Goal: Information Seeking & Learning: Learn about a topic

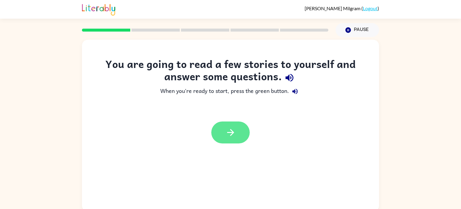
click at [233, 136] on icon "button" at bounding box center [231, 132] width 11 height 11
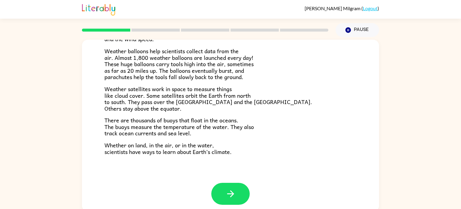
scroll to position [168, 0]
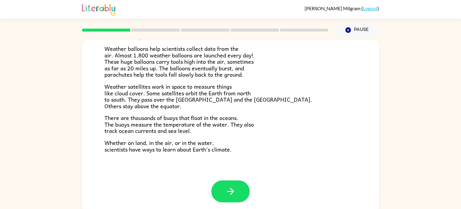
click at [150, 174] on div "Climate Climate is the average of the weather conditions over all four seasons.…" at bounding box center [230, 26] width 297 height 309
click at [243, 192] on button "button" at bounding box center [230, 191] width 38 height 22
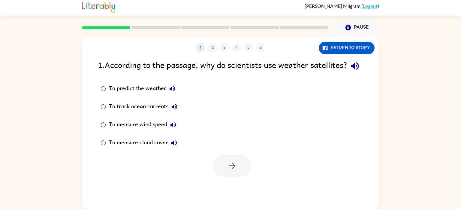
scroll to position [1, 0]
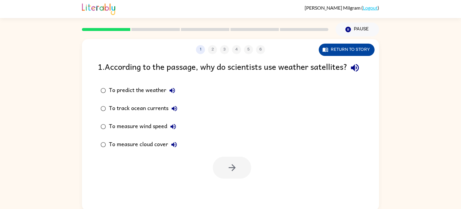
click at [332, 50] on button "Return to story" at bounding box center [347, 50] width 56 height 12
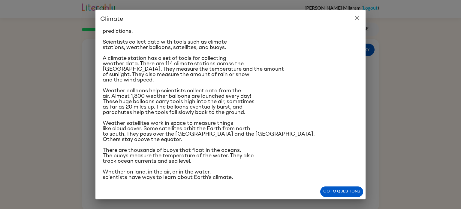
scroll to position [71, 0]
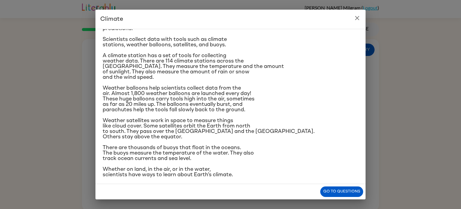
click at [357, 19] on icon "close" at bounding box center [357, 17] width 7 height 7
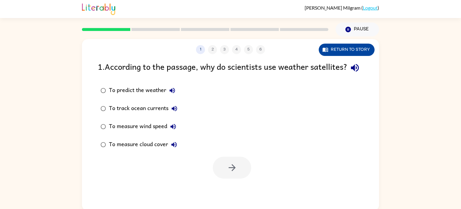
click at [341, 52] on button "Return to story" at bounding box center [347, 50] width 56 height 12
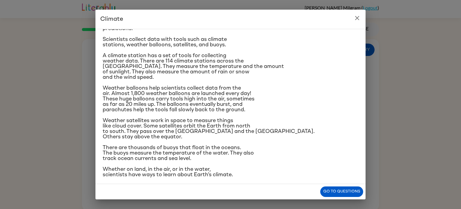
click at [356, 21] on icon "close" at bounding box center [357, 17] width 7 height 7
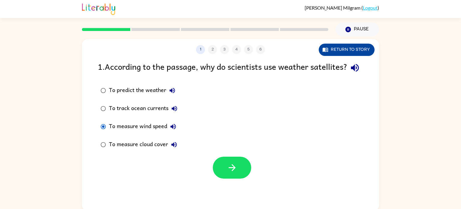
click at [327, 52] on icon "button" at bounding box center [326, 50] width 6 height 6
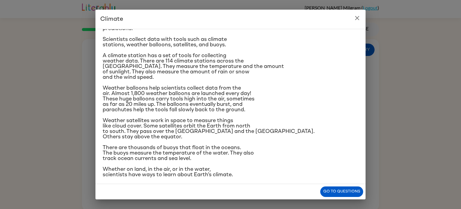
click at [359, 18] on icon "close" at bounding box center [357, 17] width 7 height 7
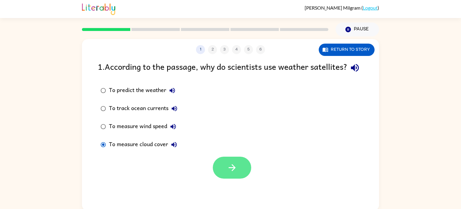
click at [224, 170] on button "button" at bounding box center [232, 168] width 38 height 22
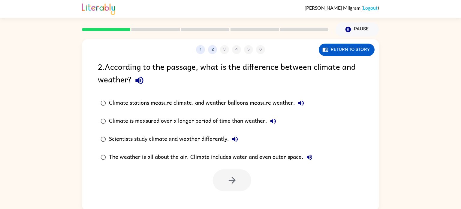
click at [319, 56] on div "1 2 3 4 5 6 Return to story 2 . According to the passage, what is the differenc…" at bounding box center [230, 125] width 297 height 172
click at [328, 49] on icon "button" at bounding box center [325, 50] width 5 height 4
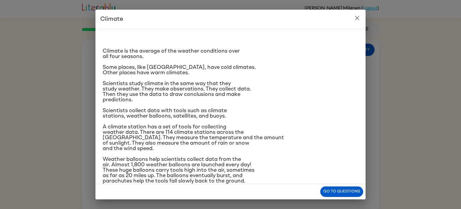
click at [359, 20] on icon "close" at bounding box center [357, 17] width 7 height 7
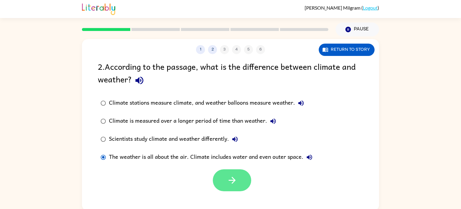
click at [240, 180] on button "button" at bounding box center [232, 180] width 38 height 22
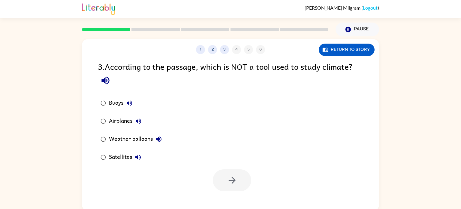
scroll to position [2, 0]
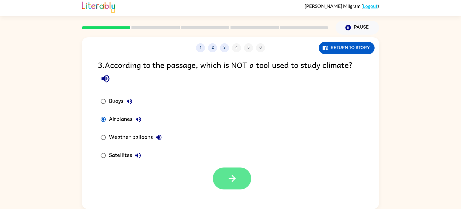
click at [224, 175] on button "button" at bounding box center [232, 178] width 38 height 22
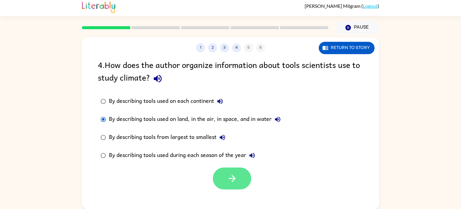
click at [236, 170] on button "button" at bounding box center [232, 178] width 38 height 22
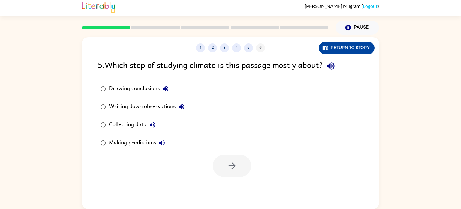
click at [321, 52] on button "Return to story" at bounding box center [347, 48] width 56 height 12
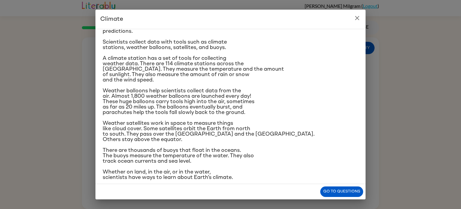
scroll to position [71, 0]
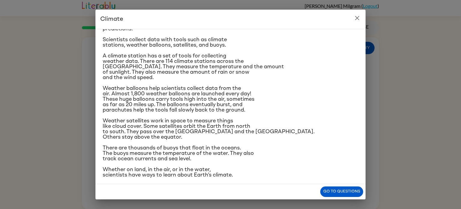
click at [355, 13] on button "close" at bounding box center [357, 18] width 12 height 12
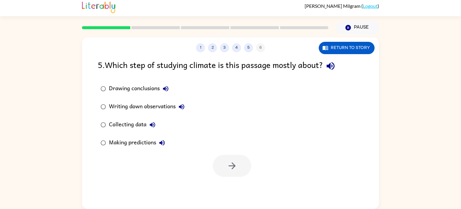
click at [111, 89] on div "Drawing conclusions" at bounding box center [140, 89] width 63 height 12
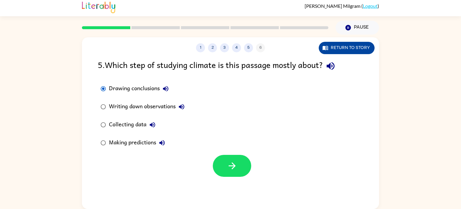
click at [328, 47] on icon "button" at bounding box center [325, 48] width 5 height 4
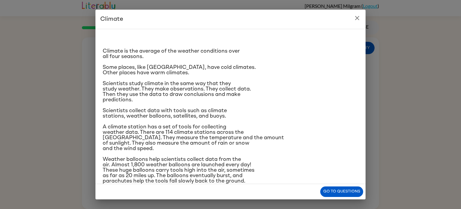
click at [355, 18] on icon "close" at bounding box center [357, 17] width 7 height 7
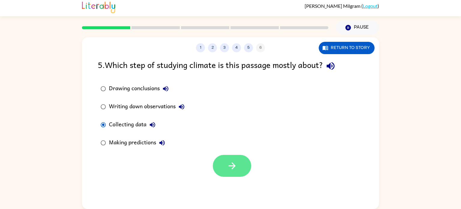
click at [217, 168] on button "button" at bounding box center [232, 166] width 38 height 22
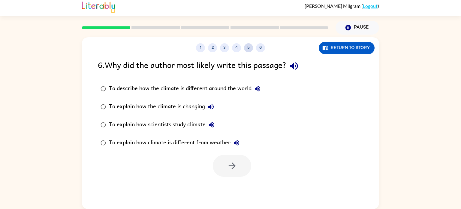
click at [250, 50] on button "5" at bounding box center [248, 47] width 9 height 9
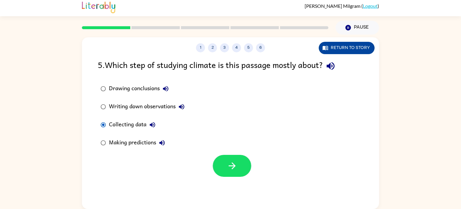
click at [336, 42] on button "Return to story" at bounding box center [347, 48] width 56 height 12
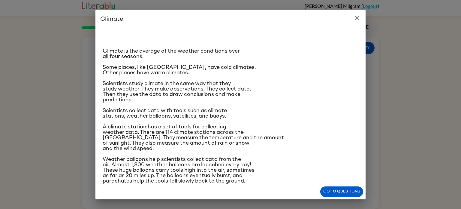
click at [357, 17] on icon "close" at bounding box center [357, 17] width 7 height 7
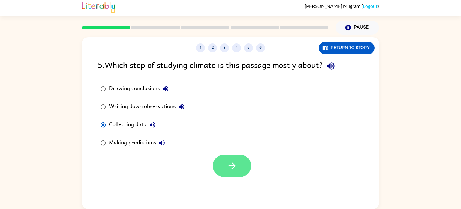
click at [232, 165] on icon "button" at bounding box center [232, 165] width 11 height 11
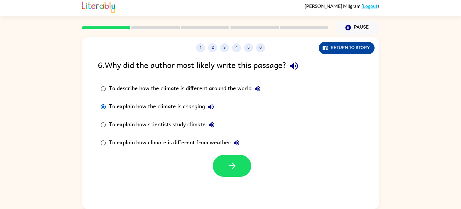
click at [332, 51] on button "Return to story" at bounding box center [347, 48] width 56 height 12
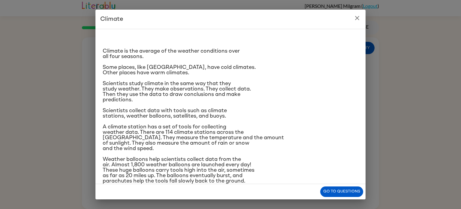
click at [356, 21] on icon "close" at bounding box center [357, 17] width 7 height 7
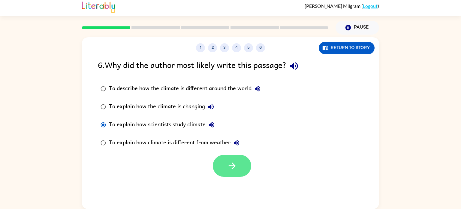
click at [233, 162] on icon "button" at bounding box center [232, 165] width 11 height 11
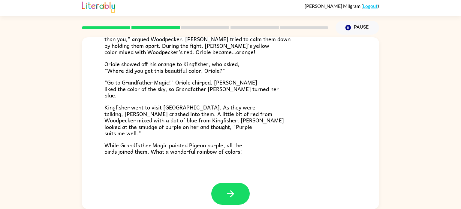
scroll to position [155, 0]
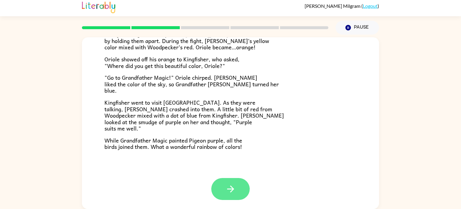
click at [223, 184] on button "button" at bounding box center [230, 189] width 38 height 22
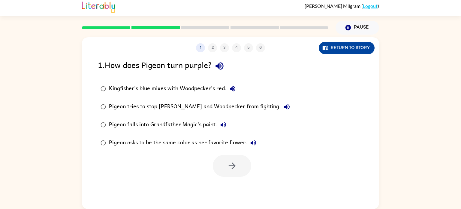
click at [325, 48] on icon "button" at bounding box center [325, 48] width 5 height 4
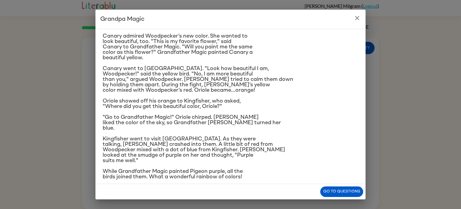
scroll to position [61, 0]
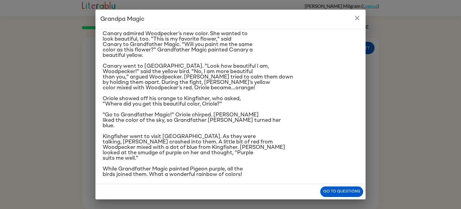
click at [357, 18] on icon "close" at bounding box center [357, 18] width 4 height 4
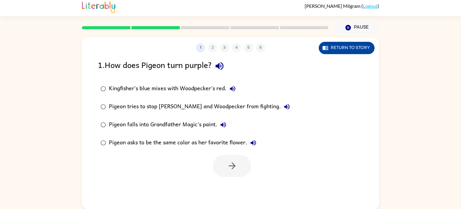
click at [336, 47] on button "Return to story" at bounding box center [347, 48] width 56 height 12
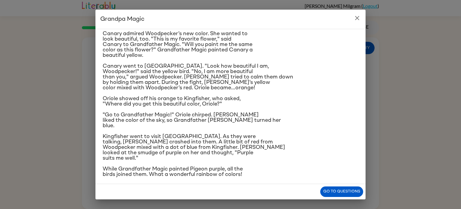
click at [359, 20] on icon "close" at bounding box center [357, 17] width 7 height 7
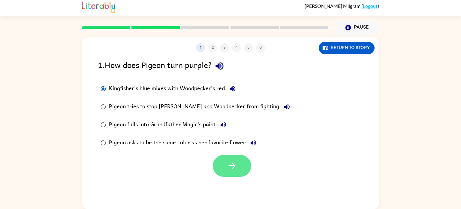
click at [223, 159] on button "button" at bounding box center [232, 166] width 38 height 22
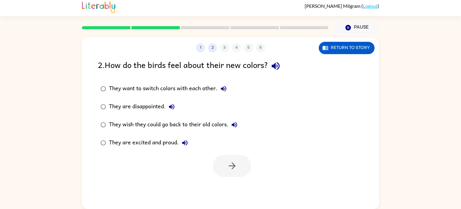
click at [331, 55] on div "1 2 3 4 5 6 Return to story 2 . How do the birds feel about their new colors? T…" at bounding box center [230, 123] width 297 height 172
click at [328, 47] on icon "button" at bounding box center [325, 48] width 5 height 4
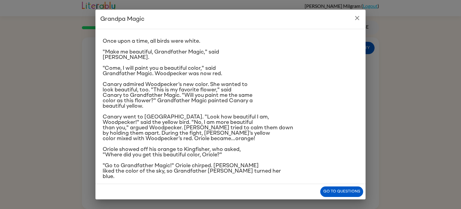
scroll to position [11, 0]
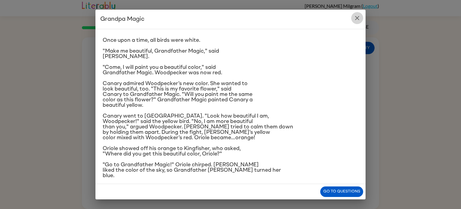
click at [354, 17] on icon "close" at bounding box center [357, 17] width 7 height 7
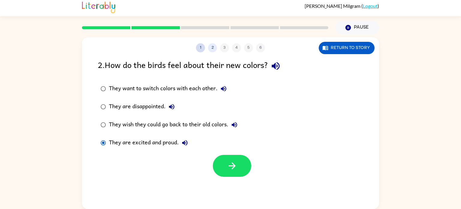
click at [201, 46] on button "1" at bounding box center [200, 47] width 9 height 9
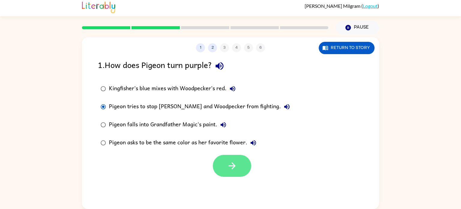
click at [234, 157] on button "button" at bounding box center [232, 166] width 38 height 22
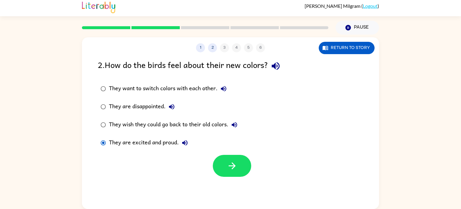
click at [224, 47] on div "1 2 3 4 5 6" at bounding box center [230, 47] width 297 height 9
click at [229, 164] on icon "button" at bounding box center [232, 165] width 11 height 11
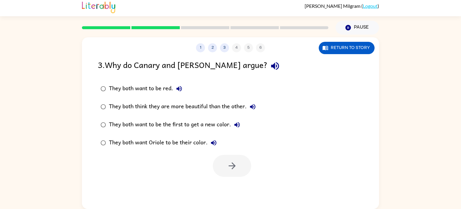
click at [109, 103] on div "They both think they are more beautiful than the other." at bounding box center [184, 107] width 150 height 12
click at [233, 163] on icon "button" at bounding box center [232, 165] width 7 height 7
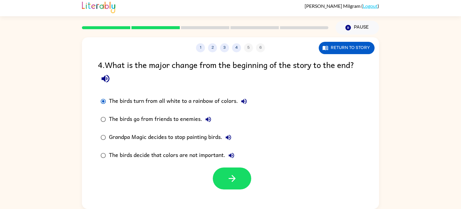
click at [352, 57] on div "1 2 3 4 5 6 Return to story 4 . What is the major change from the beginning of …" at bounding box center [230, 123] width 297 height 172
click at [350, 53] on button "Return to story" at bounding box center [347, 48] width 56 height 12
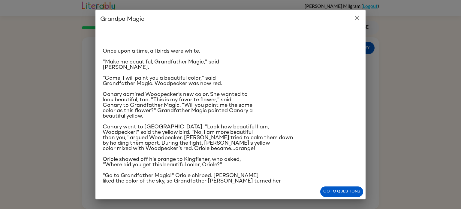
click at [357, 17] on icon "close" at bounding box center [357, 17] width 7 height 7
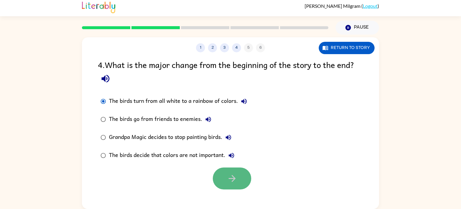
click at [230, 168] on button "button" at bounding box center [232, 178] width 38 height 22
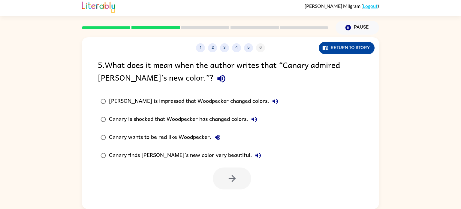
click at [327, 50] on icon "button" at bounding box center [326, 48] width 6 height 6
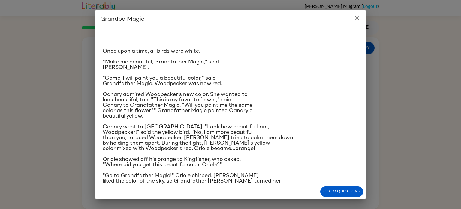
click at [355, 18] on icon "close" at bounding box center [357, 17] width 7 height 7
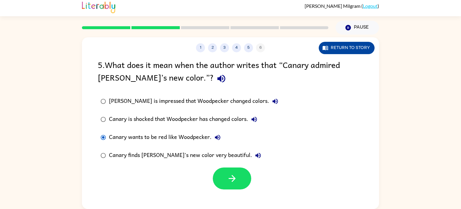
click at [334, 54] on button "Return to story" at bounding box center [347, 48] width 56 height 12
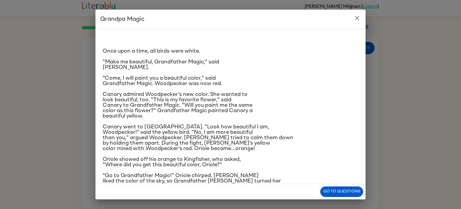
click at [359, 17] on icon "close" at bounding box center [357, 17] width 7 height 7
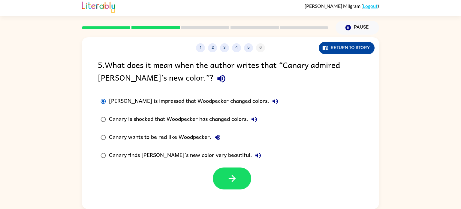
click at [322, 51] on button "Return to story" at bounding box center [347, 48] width 56 height 12
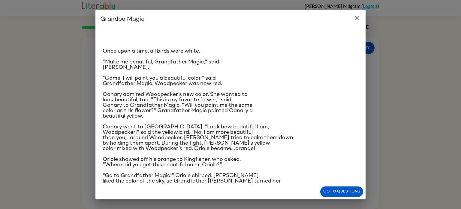
click at [360, 13] on button "close" at bounding box center [357, 18] width 12 height 12
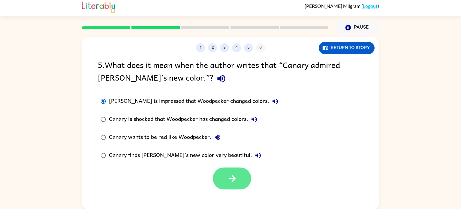
click at [224, 180] on button "button" at bounding box center [232, 178] width 38 height 22
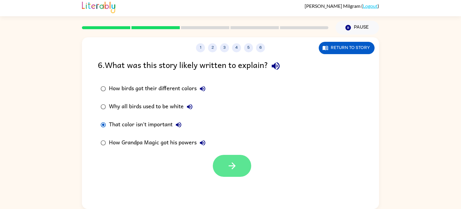
click at [228, 167] on icon "button" at bounding box center [232, 165] width 11 height 11
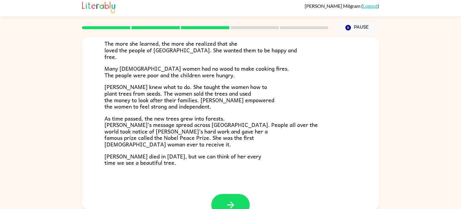
scroll to position [169, 0]
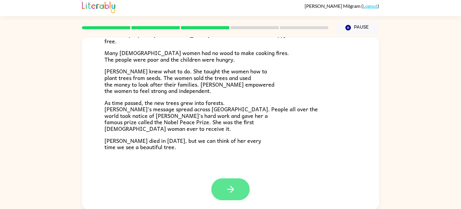
click at [224, 192] on button "button" at bounding box center [230, 189] width 38 height 22
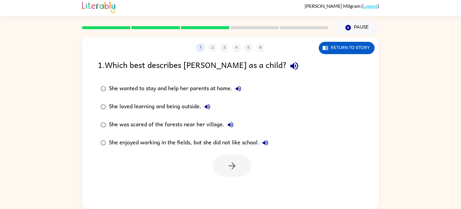
scroll to position [0, 0]
click at [342, 48] on button "Return to story" at bounding box center [347, 48] width 56 height 12
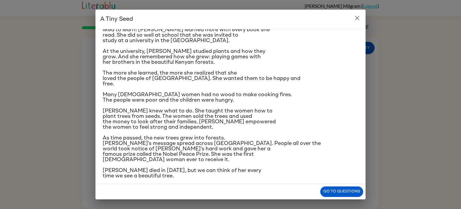
scroll to position [71, 0]
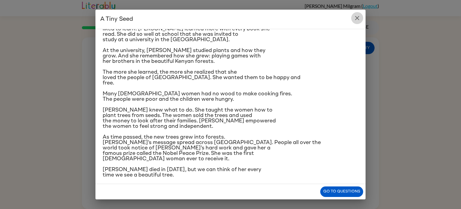
click at [354, 16] on icon "close" at bounding box center [357, 17] width 7 height 7
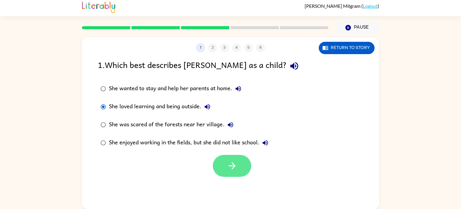
click at [231, 166] on icon "button" at bounding box center [232, 165] width 7 height 7
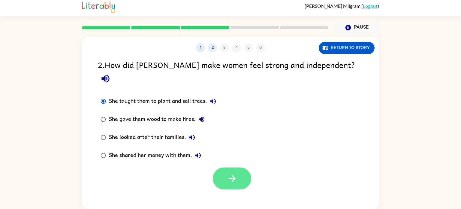
click at [234, 171] on button "button" at bounding box center [232, 178] width 38 height 22
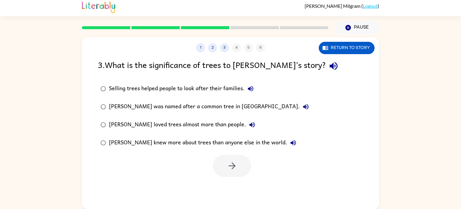
click at [109, 89] on div "Selling trees helped people to look after their families." at bounding box center [183, 89] width 148 height 12
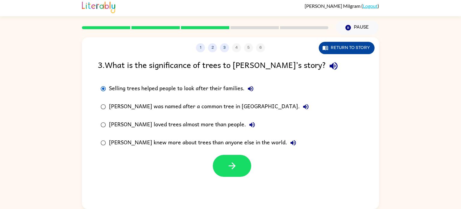
click at [339, 46] on button "Return to story" at bounding box center [347, 48] width 56 height 12
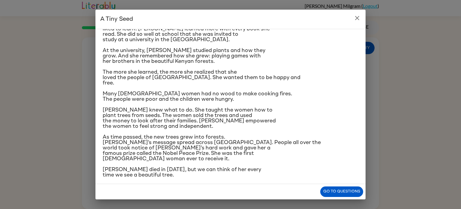
click at [361, 17] on button "close" at bounding box center [357, 18] width 12 height 12
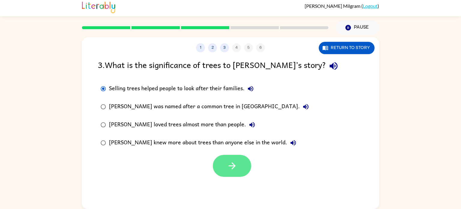
click at [238, 160] on button "button" at bounding box center [232, 166] width 38 height 22
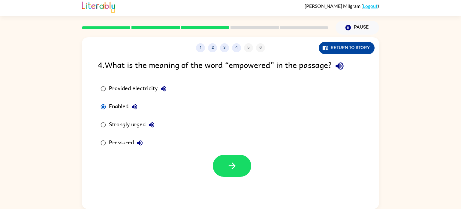
click at [348, 46] on button "Return to story" at bounding box center [347, 48] width 56 height 12
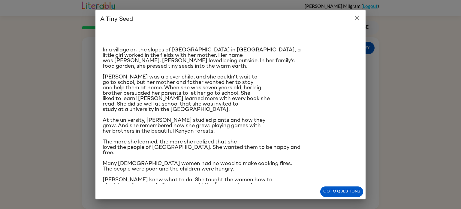
scroll to position [0, 0]
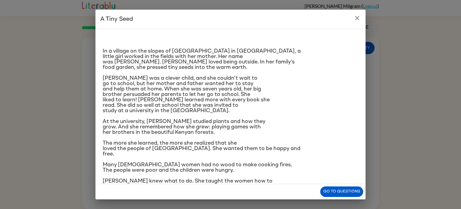
click at [357, 18] on icon "close" at bounding box center [357, 18] width 4 height 4
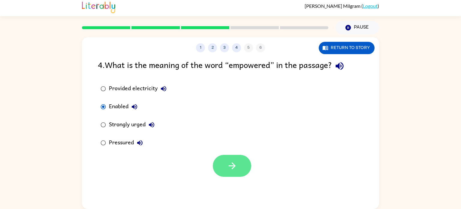
click at [228, 161] on icon "button" at bounding box center [232, 165] width 11 height 11
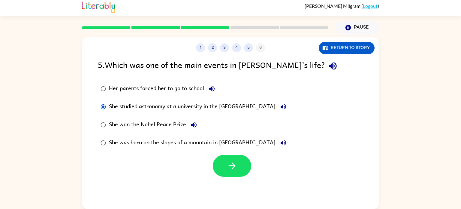
click at [105, 114] on label "She studied astronomy at a university in the [GEOGRAPHIC_DATA]." at bounding box center [194, 107] width 198 height 18
click at [339, 49] on button "Return to story" at bounding box center [347, 48] width 56 height 12
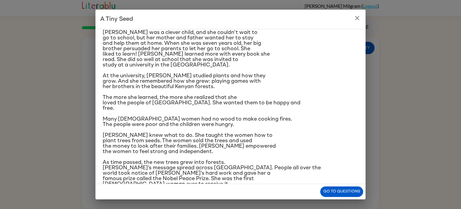
scroll to position [71, 0]
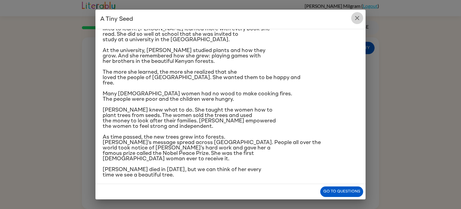
click at [355, 19] on icon "close" at bounding box center [357, 17] width 7 height 7
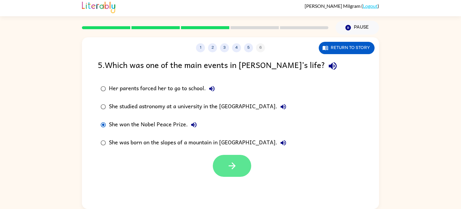
click at [226, 165] on button "button" at bounding box center [232, 166] width 38 height 22
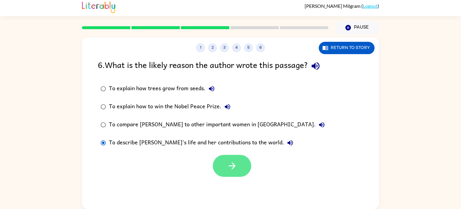
click at [238, 169] on button "button" at bounding box center [232, 166] width 38 height 22
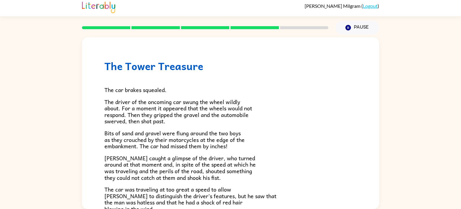
scroll to position [167, 0]
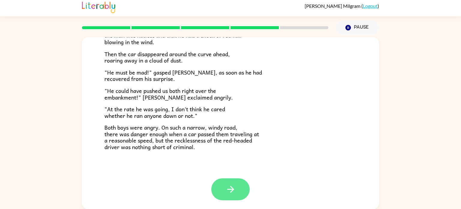
click at [224, 191] on button "button" at bounding box center [230, 189] width 38 height 22
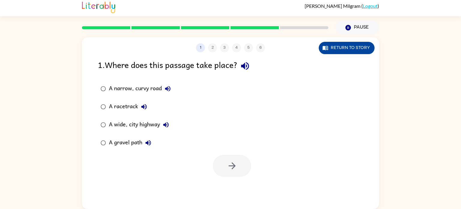
click at [333, 49] on button "Return to story" at bounding box center [347, 48] width 56 height 12
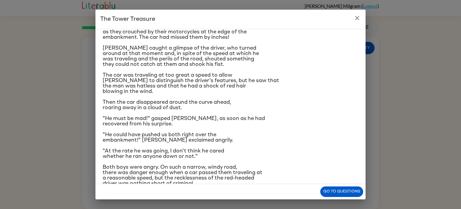
scroll to position [71, 0]
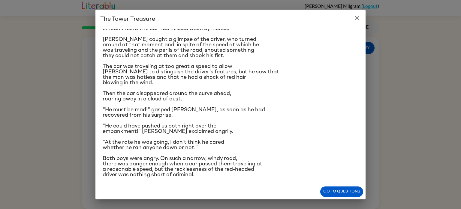
click at [360, 20] on icon "close" at bounding box center [357, 17] width 7 height 7
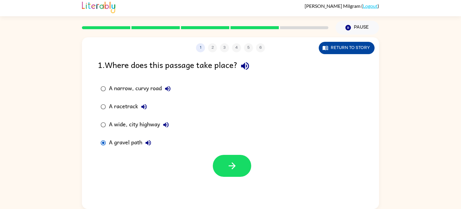
click at [328, 53] on button "Return to story" at bounding box center [347, 48] width 56 height 12
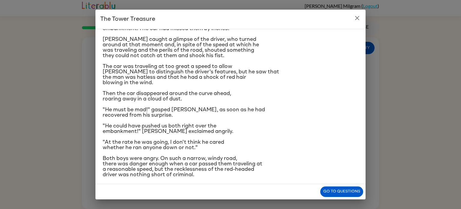
click at [358, 18] on icon "close" at bounding box center [357, 17] width 7 height 7
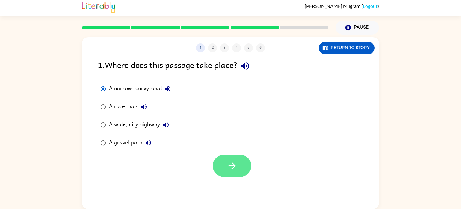
click at [227, 163] on button "button" at bounding box center [232, 166] width 38 height 22
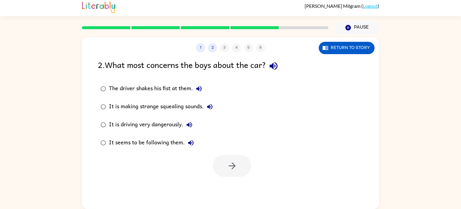
click at [316, 47] on div "1 2 3 4 5 6" at bounding box center [230, 47] width 297 height 9
click at [328, 50] on icon "button" at bounding box center [326, 48] width 6 height 6
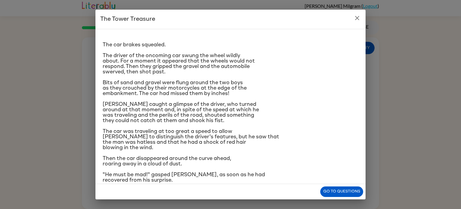
scroll to position [10, 0]
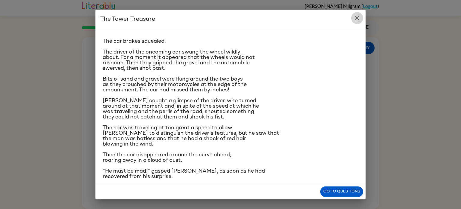
click at [358, 20] on icon "close" at bounding box center [357, 17] width 7 height 7
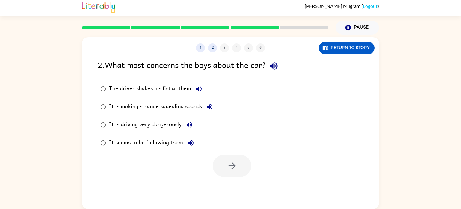
click at [199, 64] on div "2 . What most concerns the boys about the car?" at bounding box center [231, 65] width 266 height 15
click at [231, 163] on icon "button" at bounding box center [232, 165] width 11 height 11
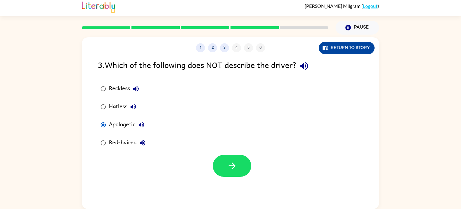
click at [322, 48] on button "Return to story" at bounding box center [347, 48] width 56 height 12
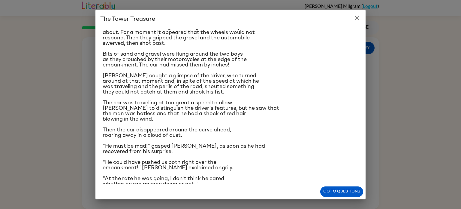
scroll to position [36, 0]
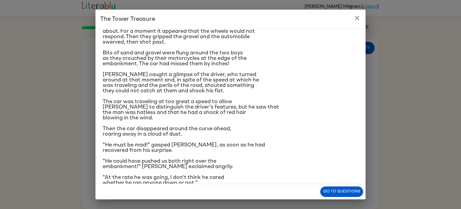
click at [357, 17] on icon "close" at bounding box center [357, 18] width 4 height 4
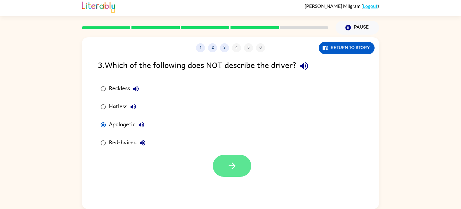
click at [226, 160] on button "button" at bounding box center [232, 166] width 38 height 22
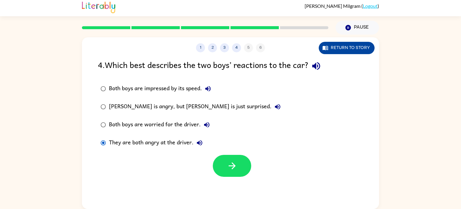
click at [330, 49] on button "Return to story" at bounding box center [347, 48] width 56 height 12
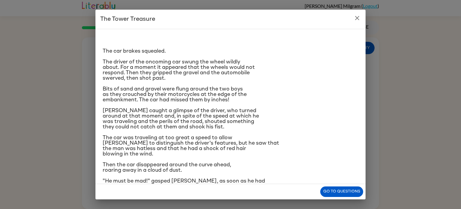
scroll to position [71, 0]
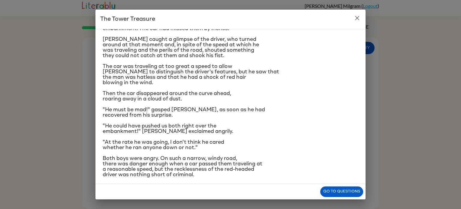
click at [355, 18] on icon "close" at bounding box center [357, 17] width 7 height 7
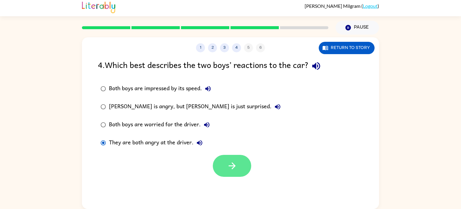
click at [231, 164] on icon "button" at bounding box center [232, 165] width 11 height 11
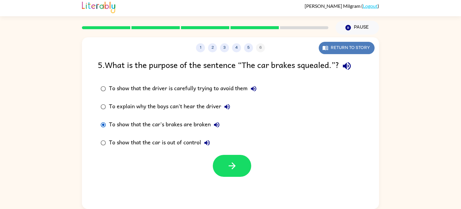
click at [348, 48] on button "Return to story" at bounding box center [347, 48] width 56 height 12
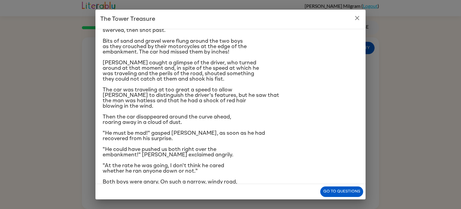
scroll to position [0, 0]
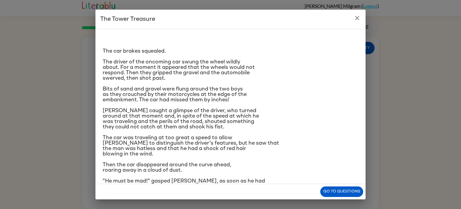
click at [355, 20] on icon "close" at bounding box center [357, 17] width 7 height 7
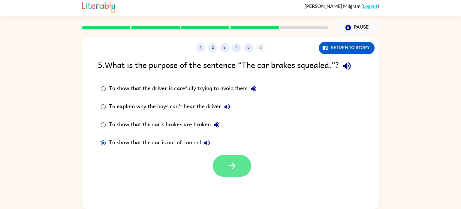
click at [231, 170] on icon "button" at bounding box center [232, 165] width 11 height 11
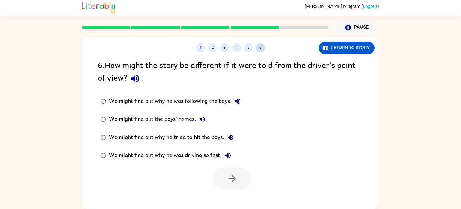
click at [257, 47] on button "6" at bounding box center [260, 47] width 9 height 9
click at [251, 47] on button "5" at bounding box center [248, 47] width 9 height 9
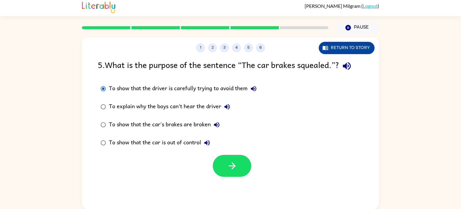
click at [347, 46] on button "Return to story" at bounding box center [347, 48] width 56 height 12
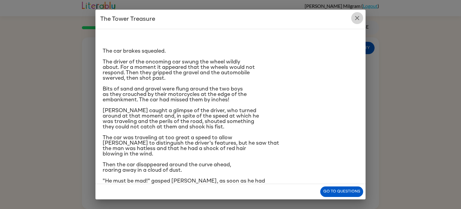
click at [358, 20] on icon "close" at bounding box center [357, 17] width 7 height 7
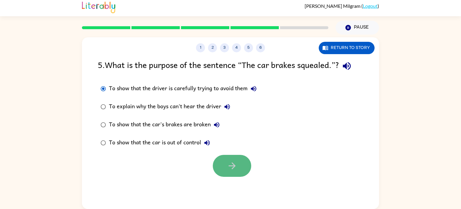
click at [232, 172] on button "button" at bounding box center [232, 166] width 38 height 22
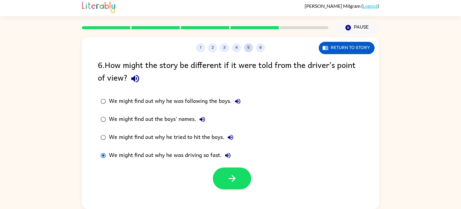
click at [250, 47] on button "5" at bounding box center [248, 47] width 9 height 9
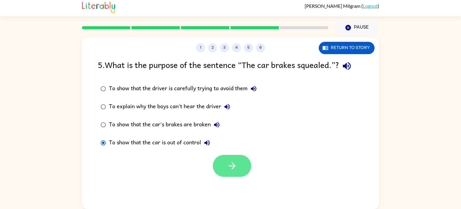
click at [221, 164] on button "button" at bounding box center [232, 166] width 38 height 22
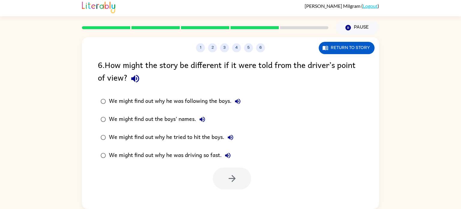
click at [96, 155] on label "We might find out why he was driving so fast." at bounding box center [171, 155] width 152 height 18
click at [245, 178] on button "button" at bounding box center [232, 178] width 38 height 22
